Goal: Transaction & Acquisition: Subscribe to service/newsletter

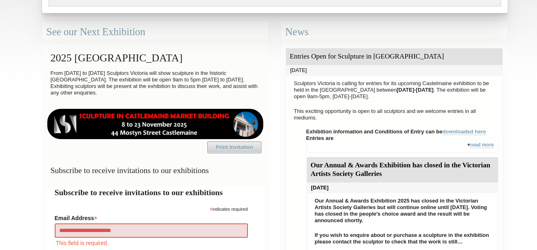
type input "**********"
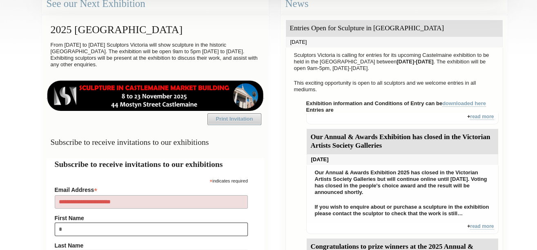
type input "**"
type input "**********"
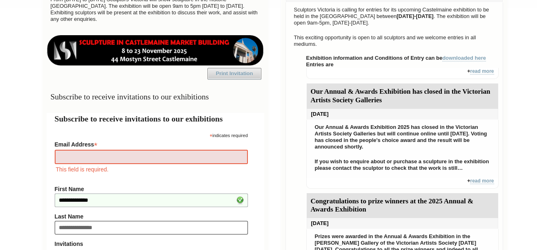
type input "**********"
